Goal: Check status: Check status

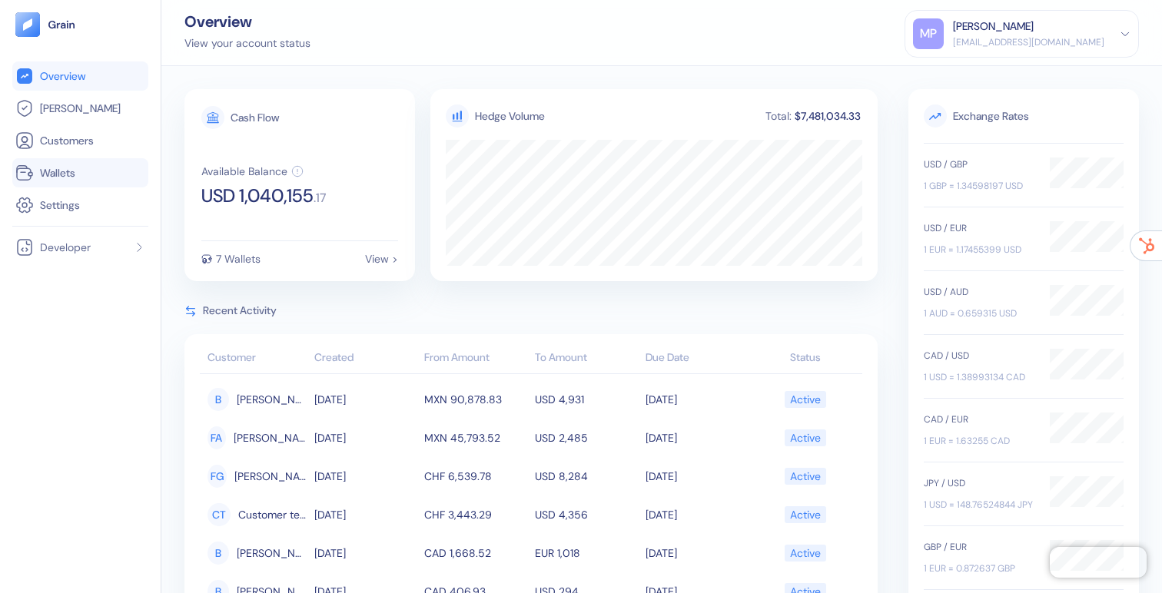
click at [45, 178] on span "Wallets" at bounding box center [57, 172] width 35 height 15
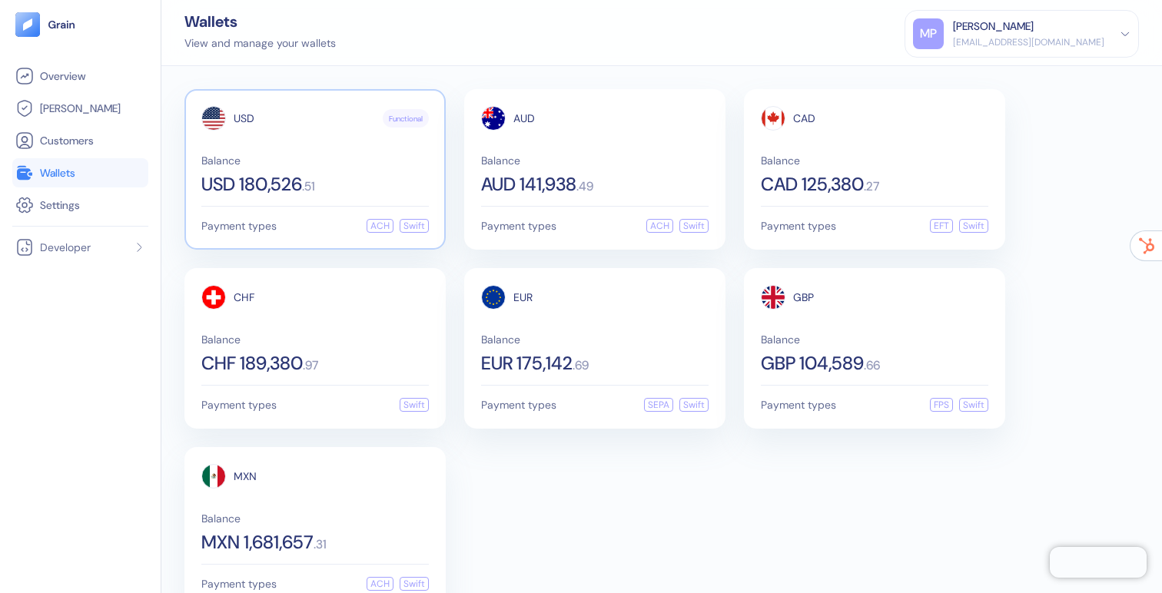
click at [344, 154] on div "USD Functional Balance USD 180,526 . 51" at bounding box center [315, 150] width 228 height 88
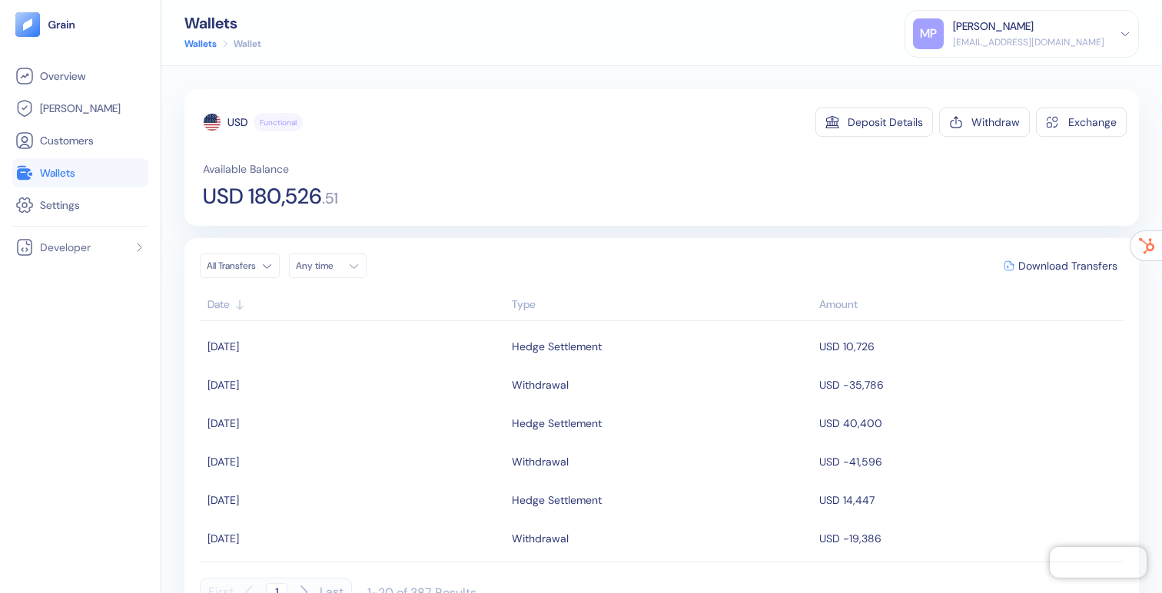
click at [527, 311] on div "Type" at bounding box center [662, 305] width 301 height 16
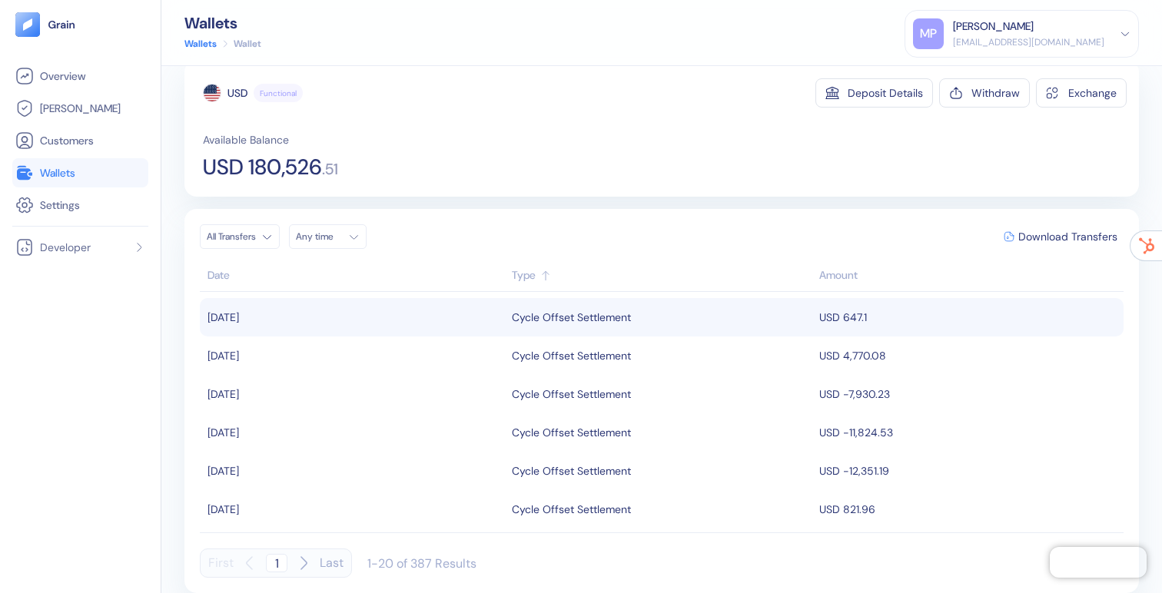
scroll to position [6, 0]
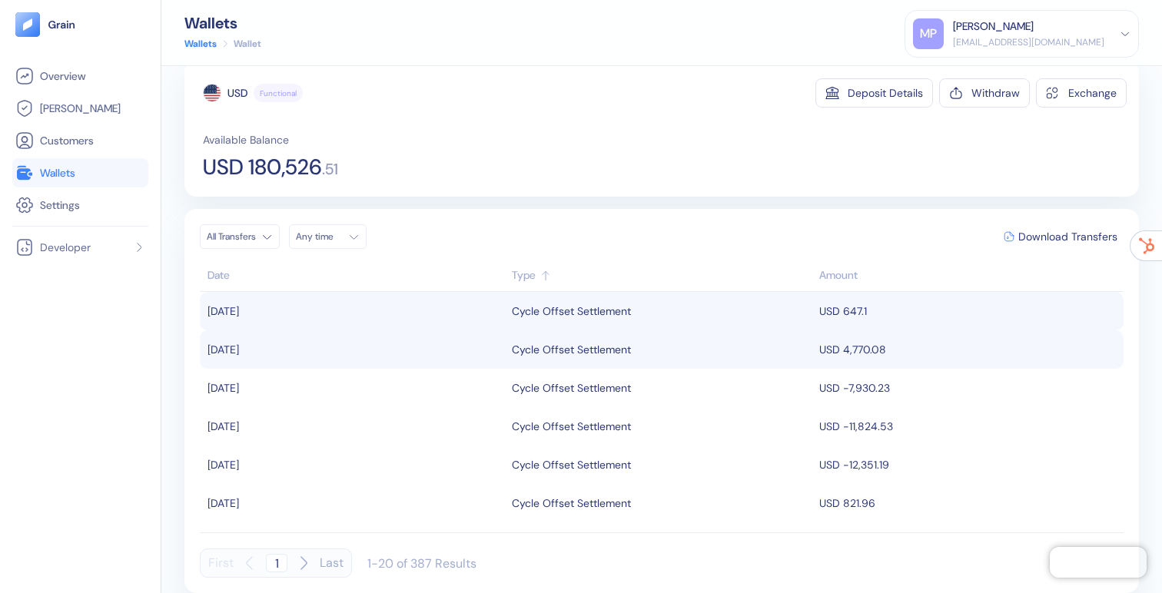
click at [557, 344] on div "Cycle Offset Settlement" at bounding box center [571, 350] width 119 height 26
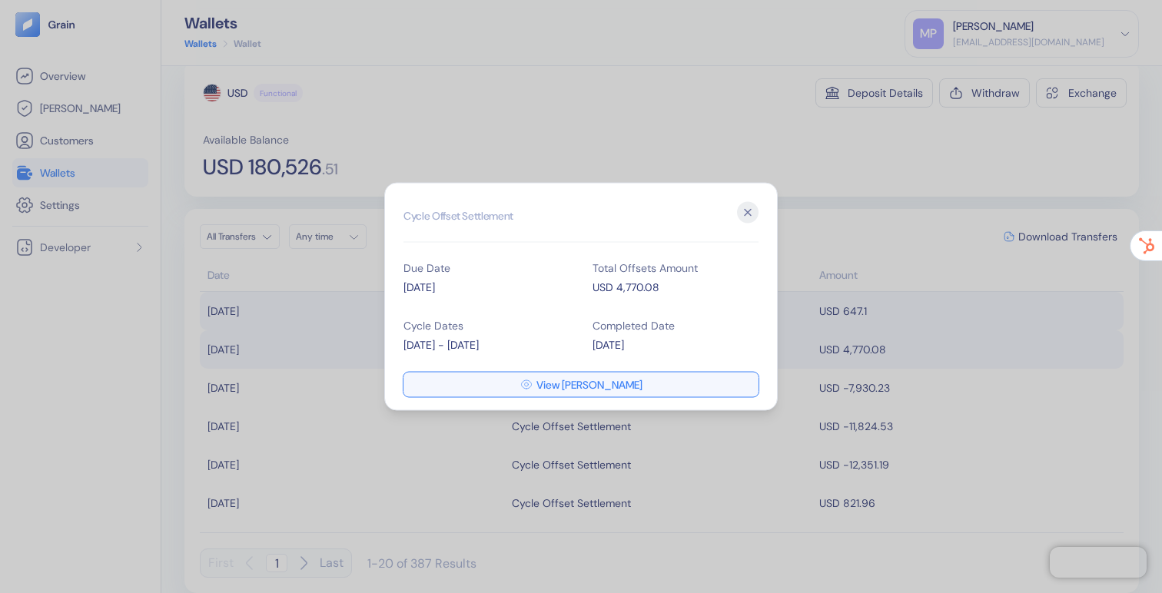
click at [533, 383] on icon "button" at bounding box center [526, 385] width 12 height 12
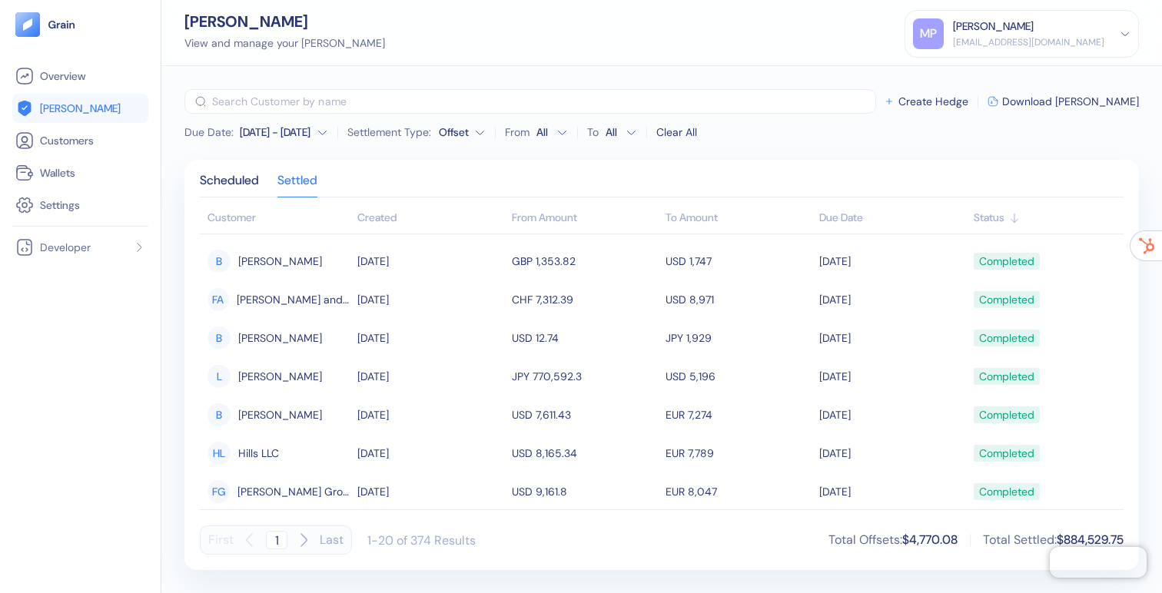
scroll to position [506, 0]
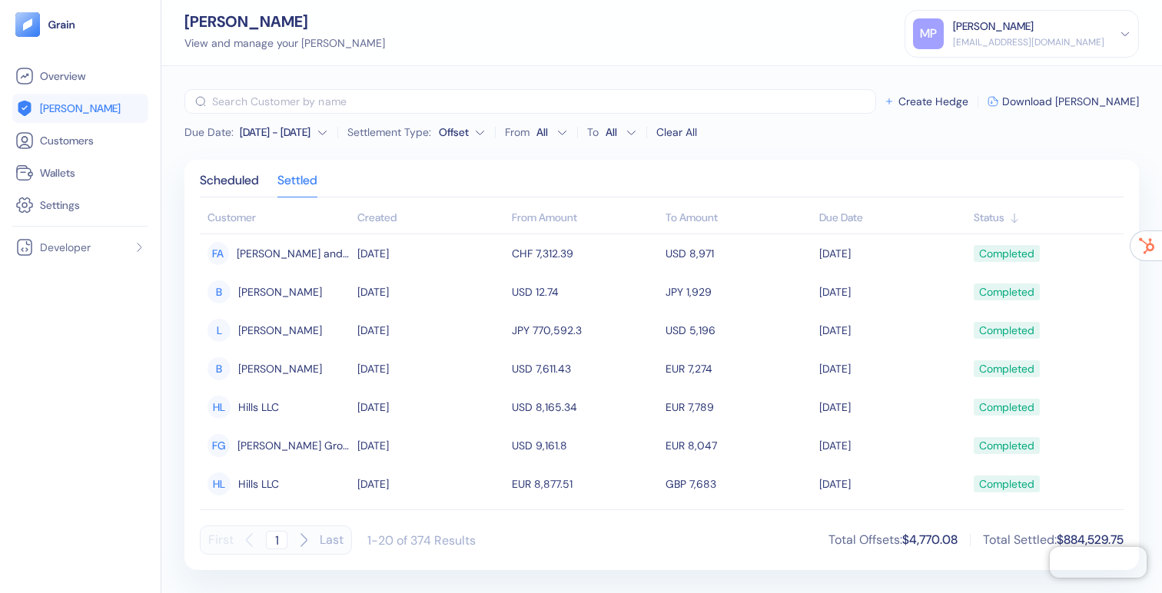
click at [301, 543] on icon "button" at bounding box center [303, 540] width 18 height 18
click at [305, 540] on icon "button" at bounding box center [303, 540] width 5 height 12
type input "3"
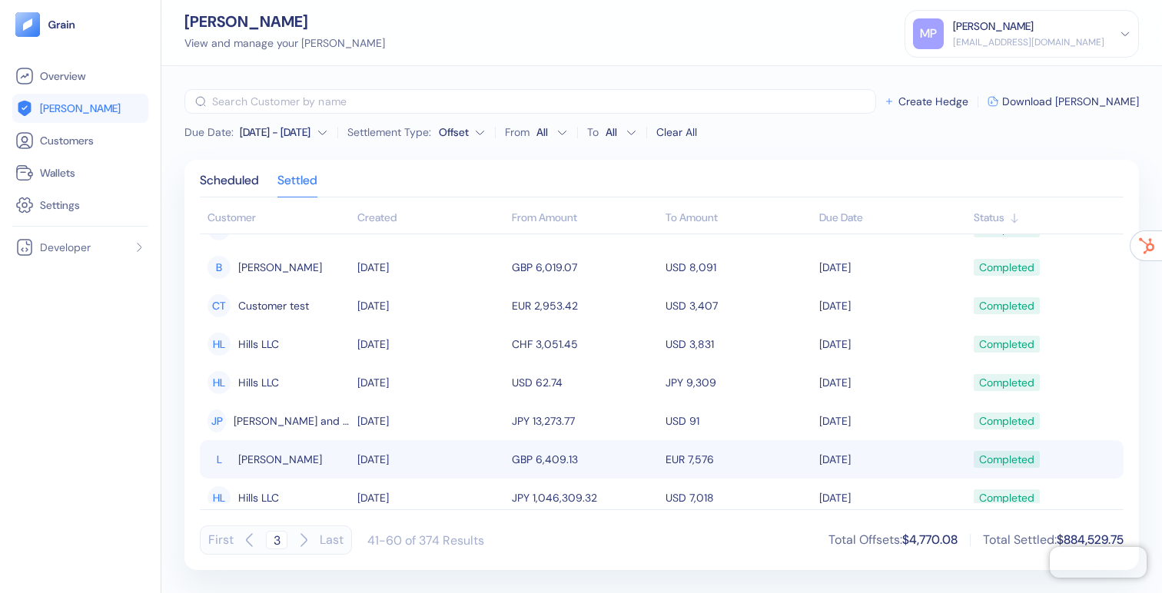
scroll to position [487, 0]
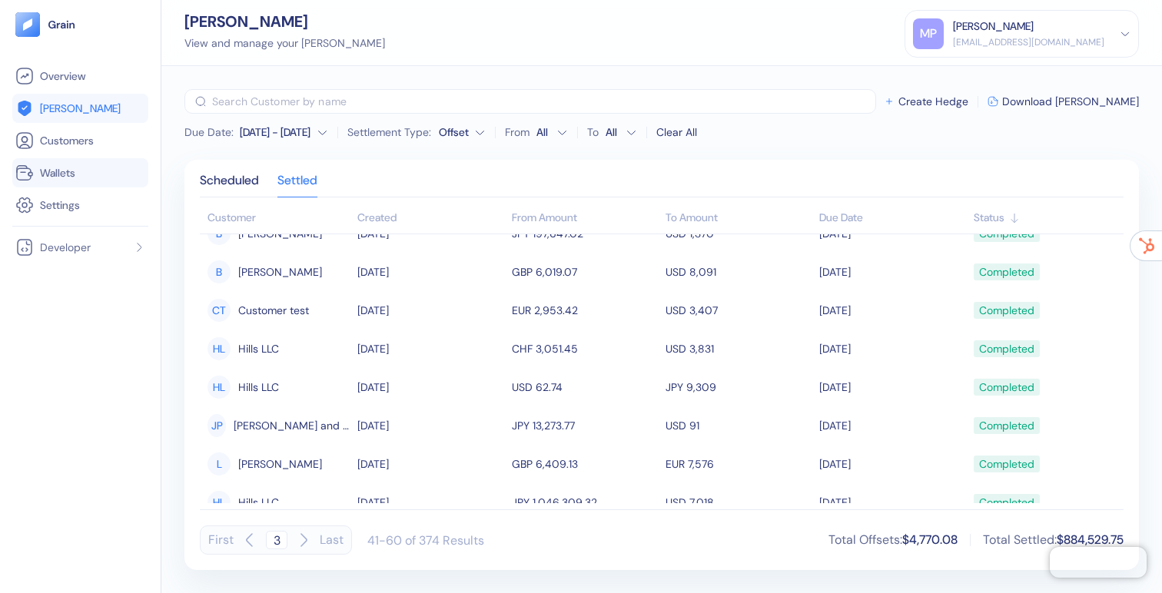
click at [70, 174] on span "Wallets" at bounding box center [57, 172] width 35 height 15
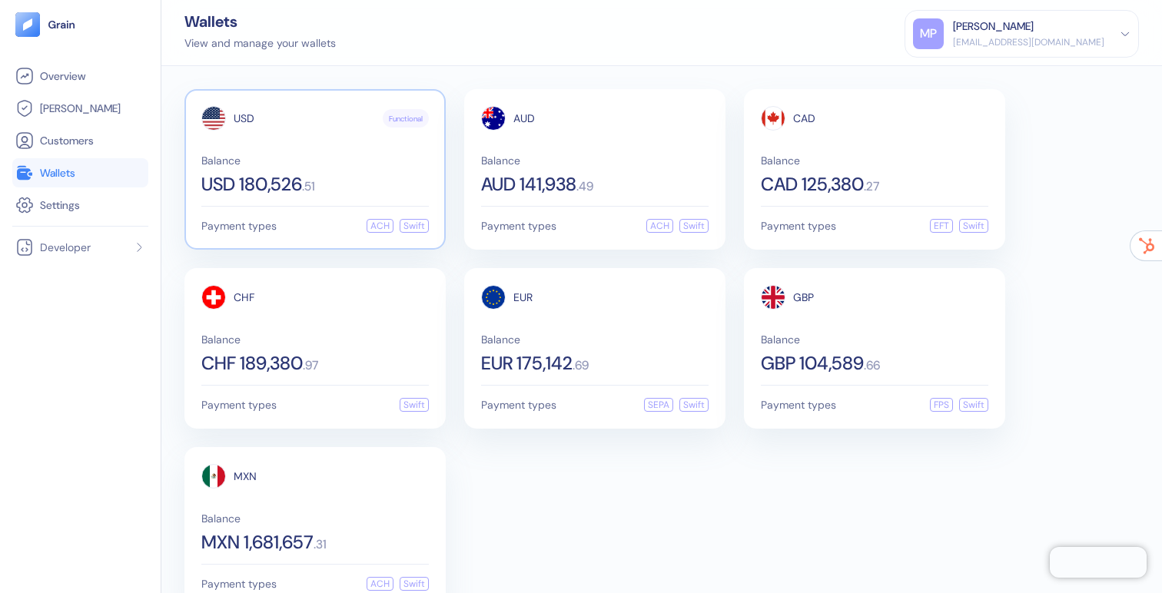
click at [295, 159] on span "Balance" at bounding box center [315, 160] width 228 height 11
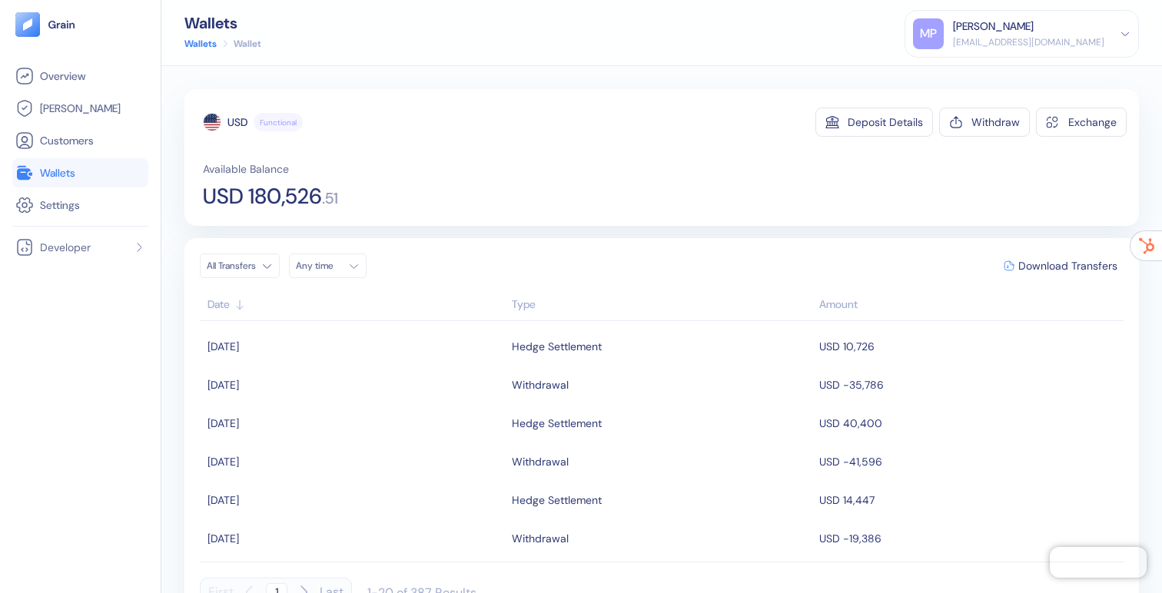
scroll to position [12, 0]
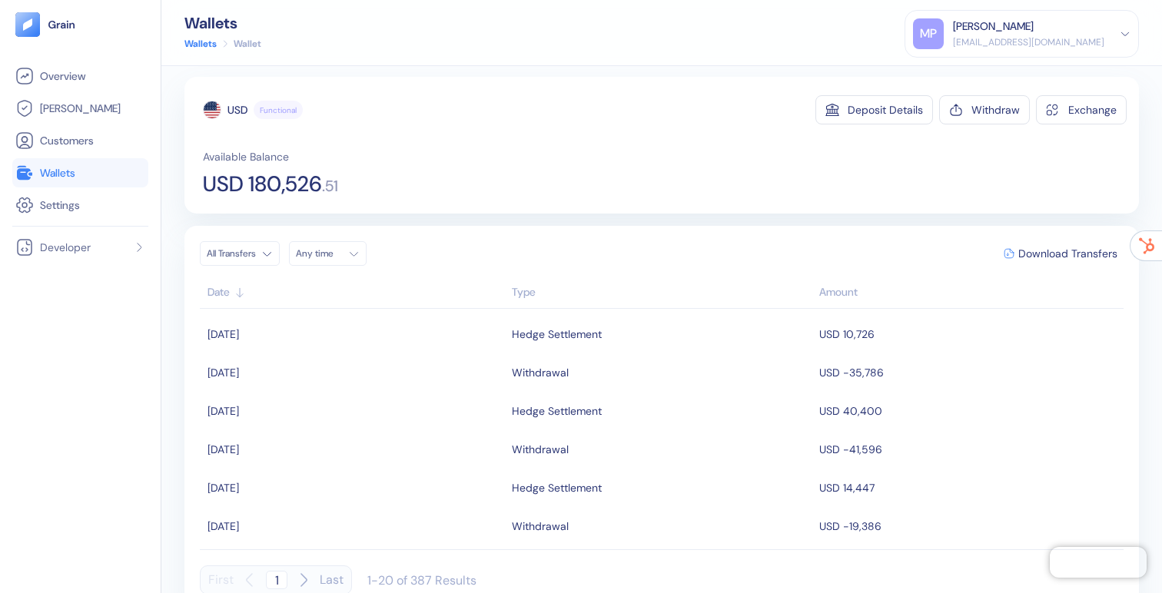
click at [515, 287] on div "Type" at bounding box center [662, 292] width 301 height 16
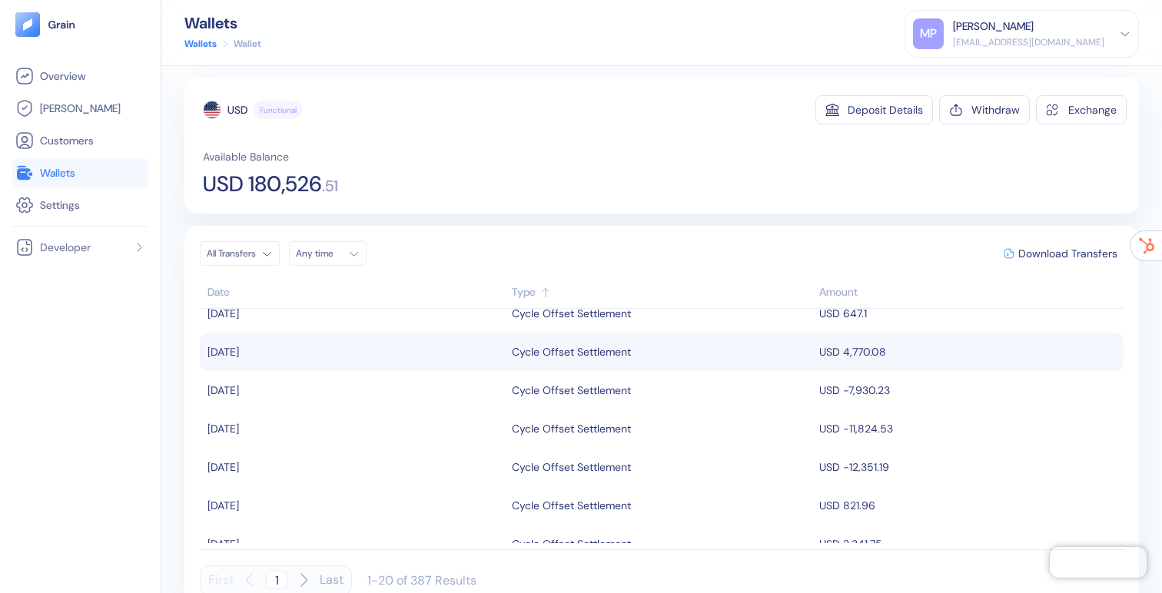
scroll to position [0, 0]
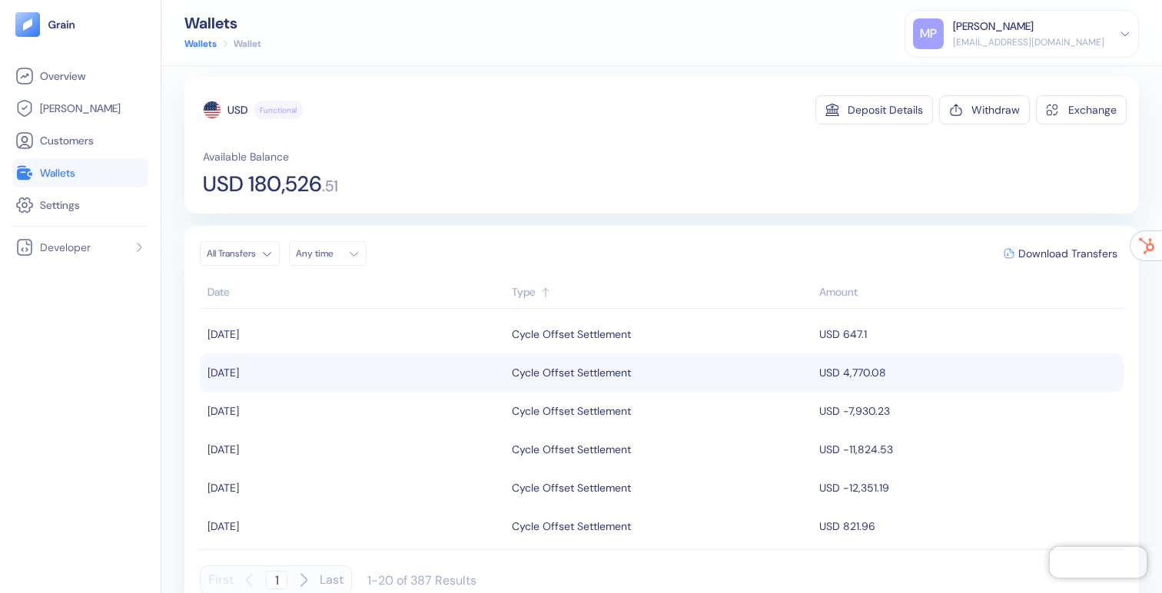
click at [587, 374] on div "Cycle Offset Settlement" at bounding box center [571, 373] width 119 height 26
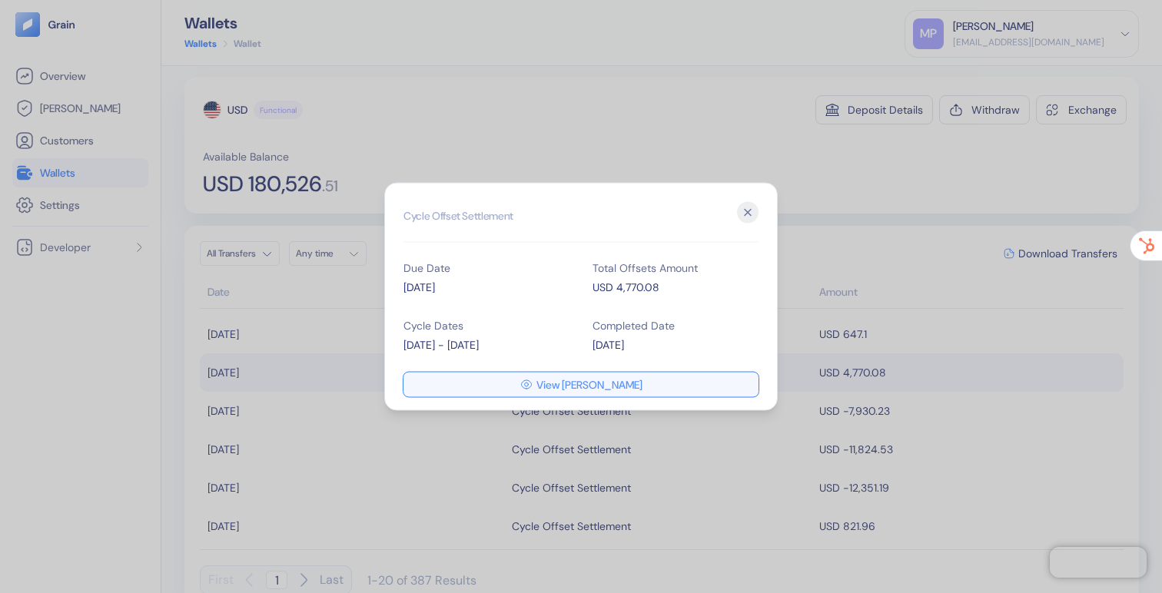
click at [583, 384] on span "View [PERSON_NAME]" at bounding box center [589, 385] width 106 height 11
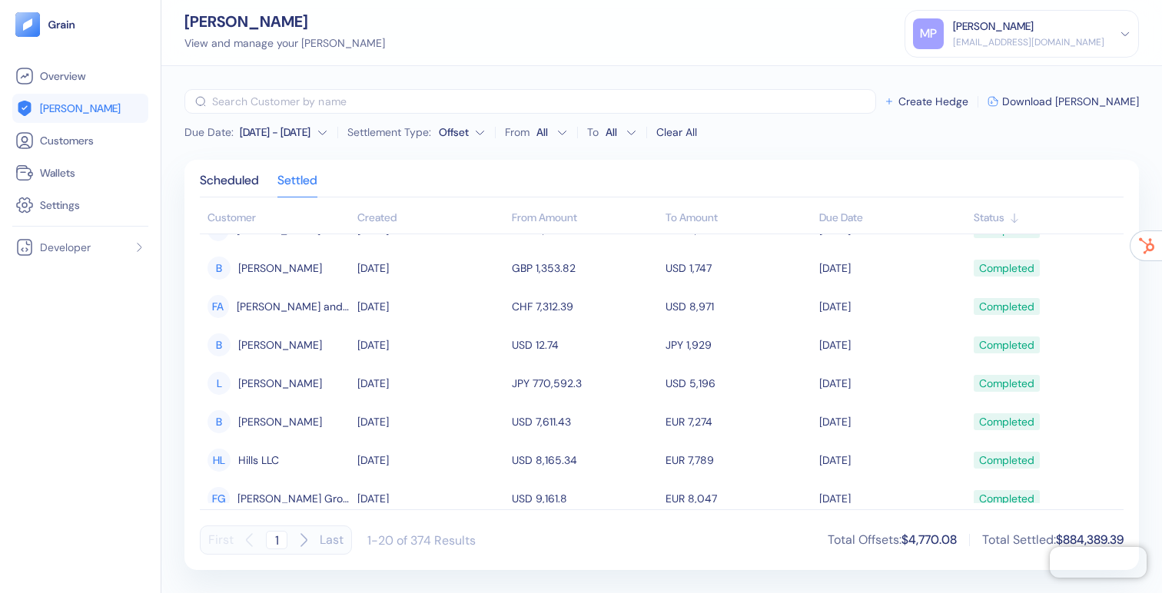
scroll to position [456, 0]
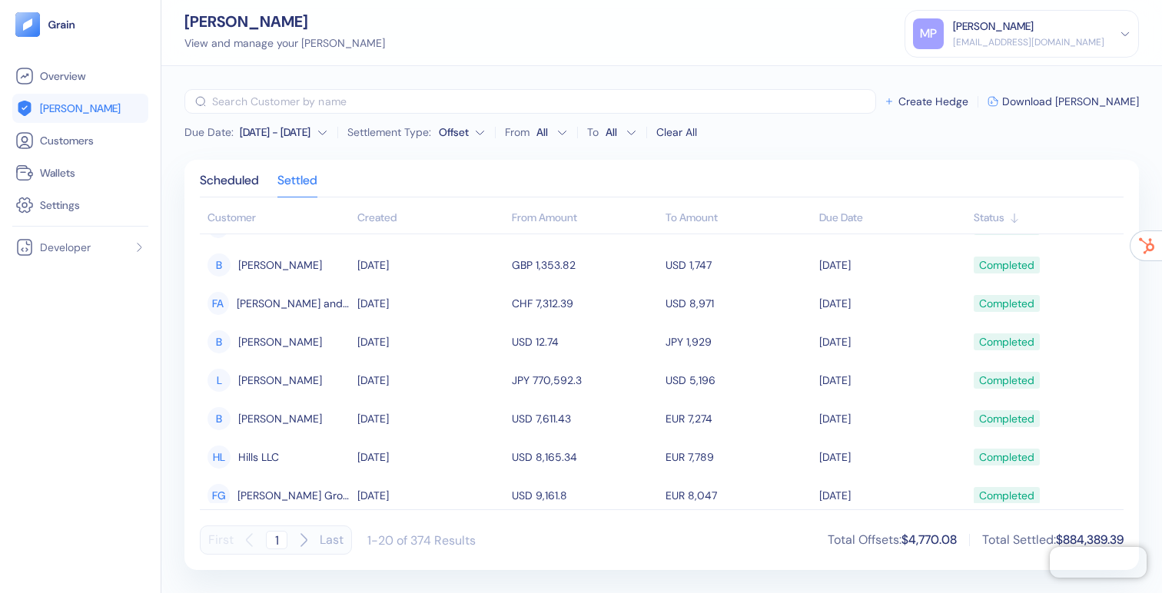
click at [300, 539] on icon "button" at bounding box center [303, 540] width 18 height 18
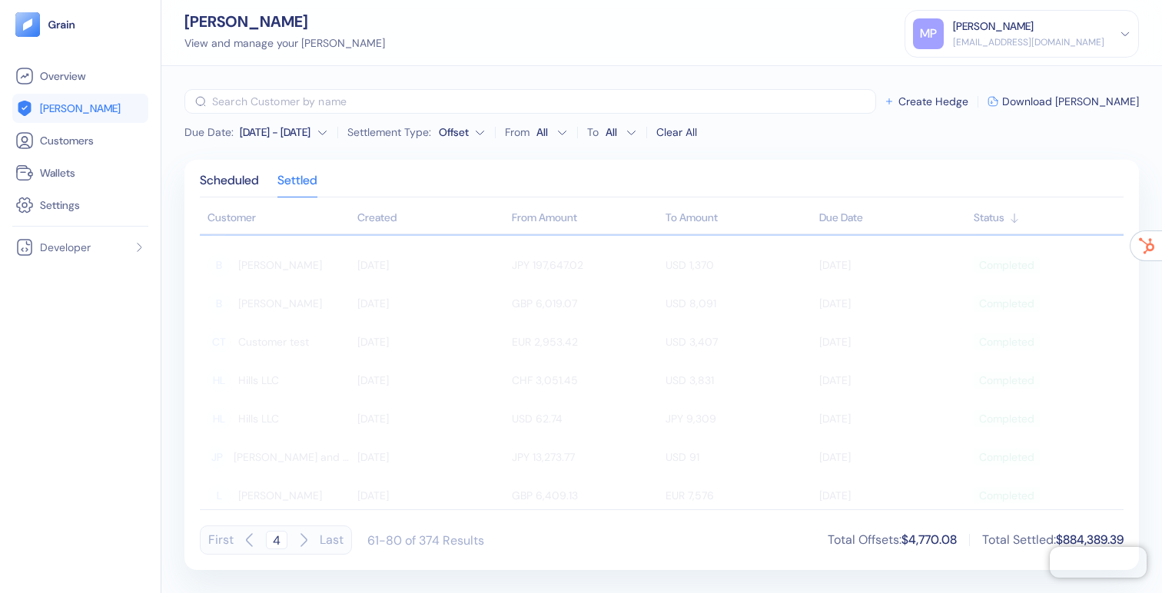
click at [300, 539] on icon "button" at bounding box center [303, 540] width 18 height 18
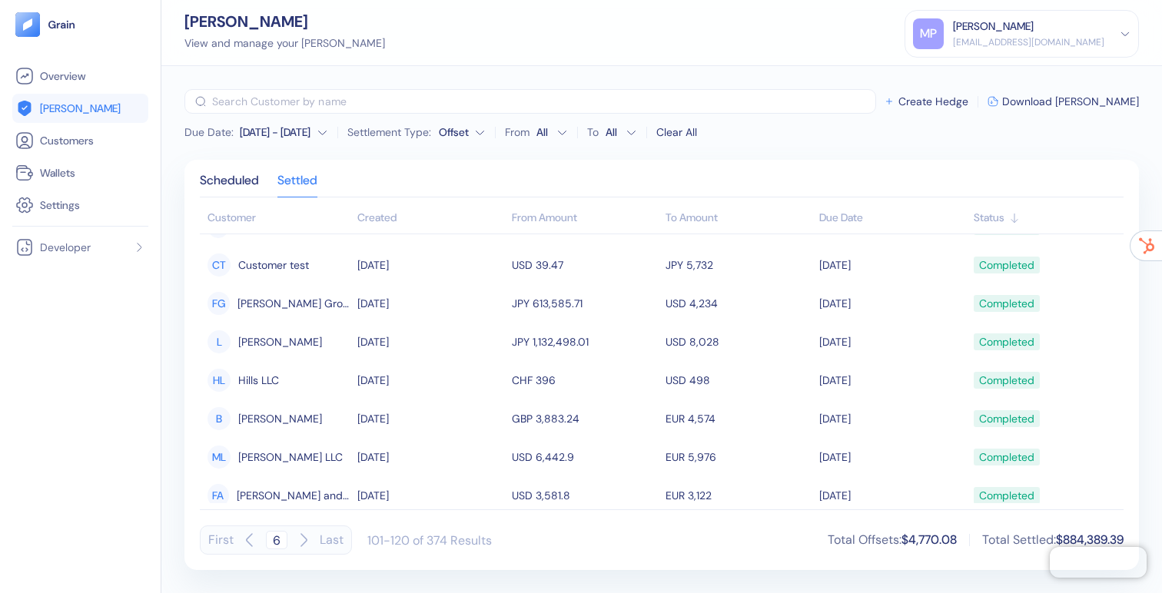
click at [307, 538] on icon "button" at bounding box center [303, 540] width 18 height 18
type input "7"
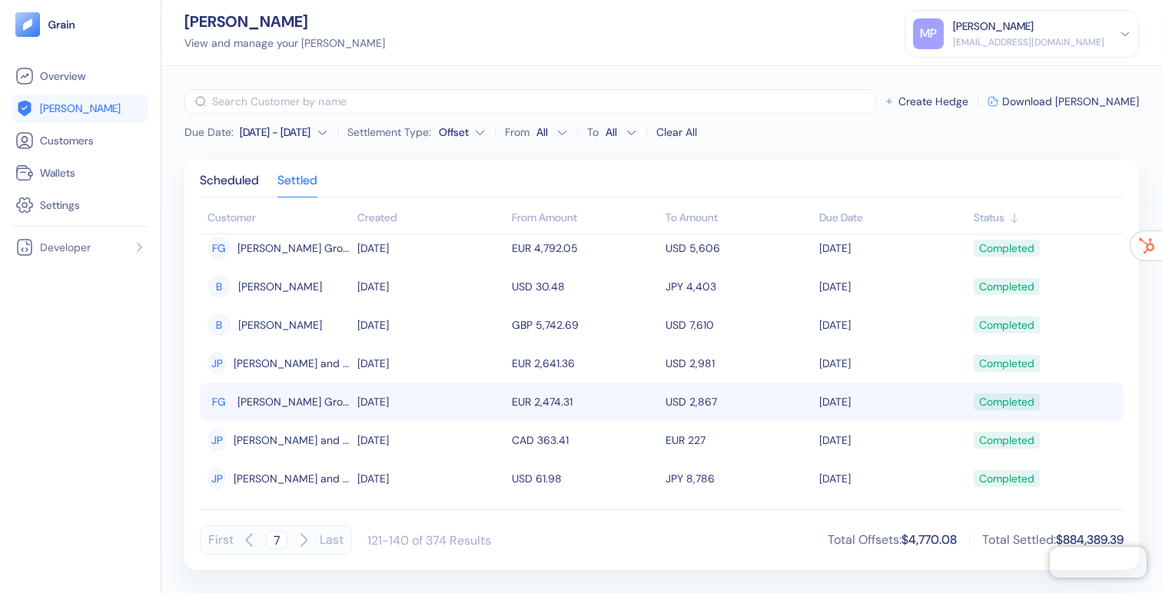
scroll to position [0, 0]
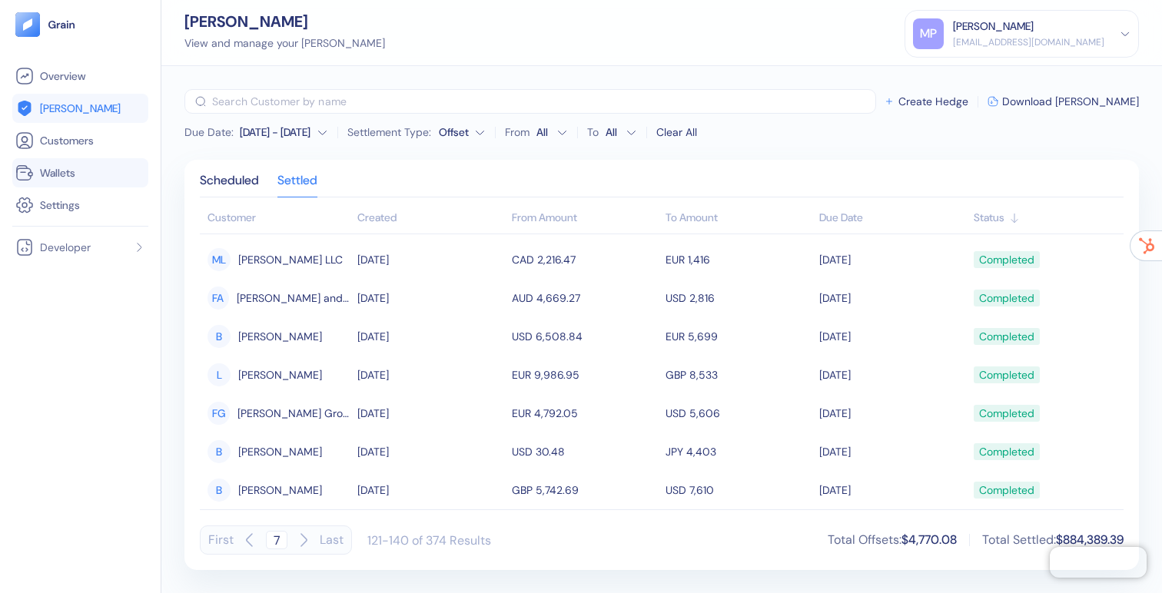
click at [64, 168] on span "Wallets" at bounding box center [57, 172] width 35 height 15
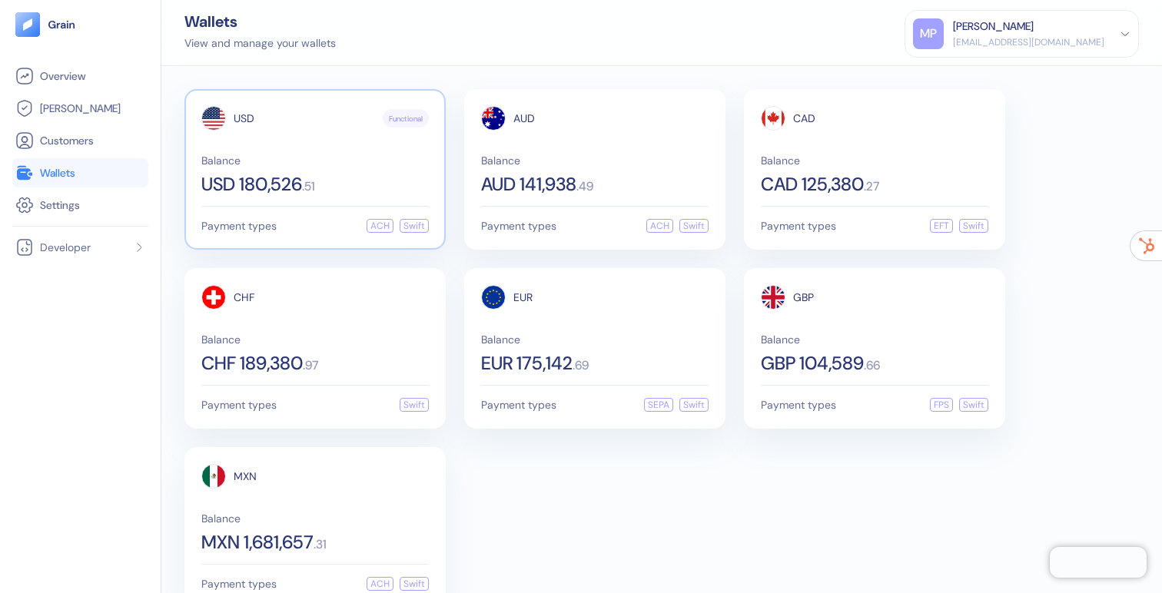
click at [321, 151] on div "USD Functional Balance USD 180,526 . 51" at bounding box center [315, 150] width 228 height 88
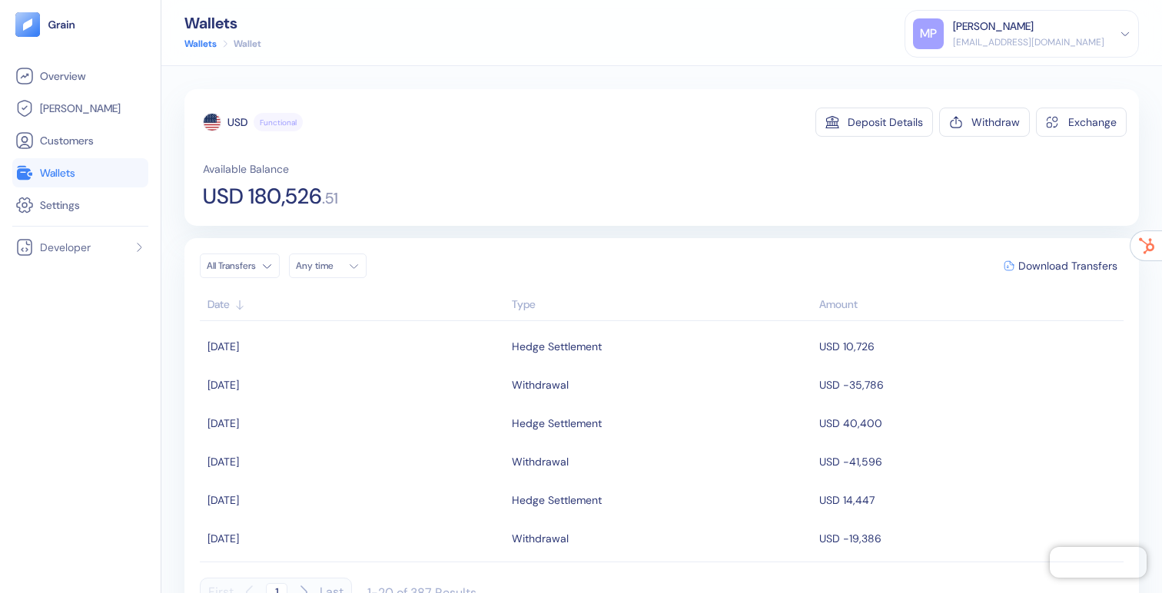
click at [529, 312] on div "Type" at bounding box center [662, 305] width 301 height 16
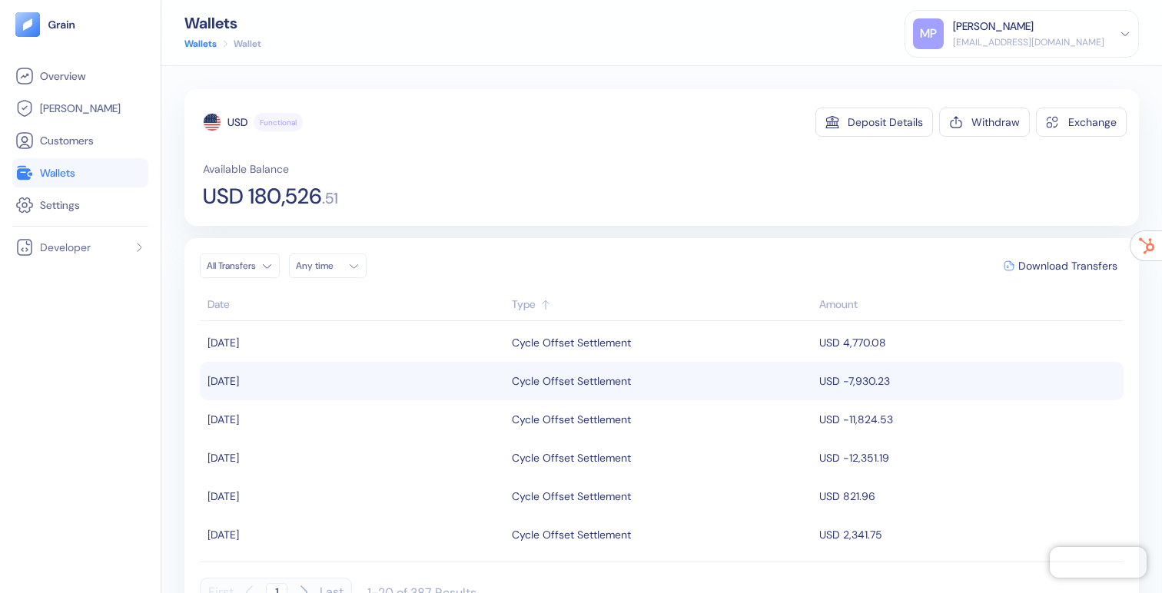
scroll to position [42, 0]
